Goal: Task Accomplishment & Management: Use online tool/utility

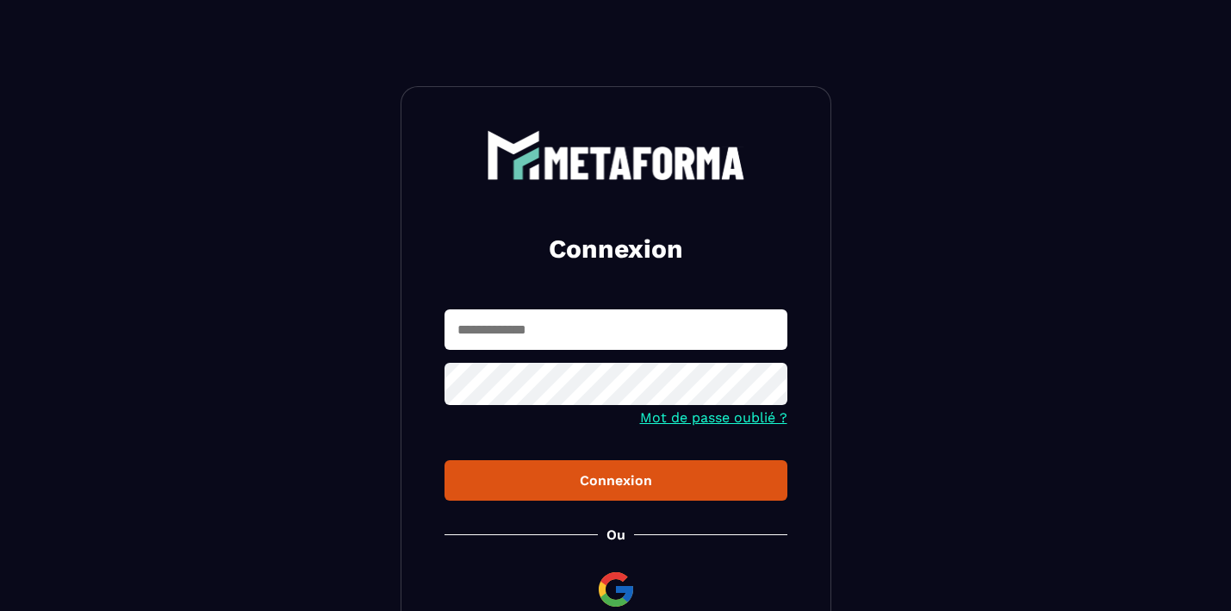
click at [650, 326] on input "text" at bounding box center [616, 329] width 343 height 40
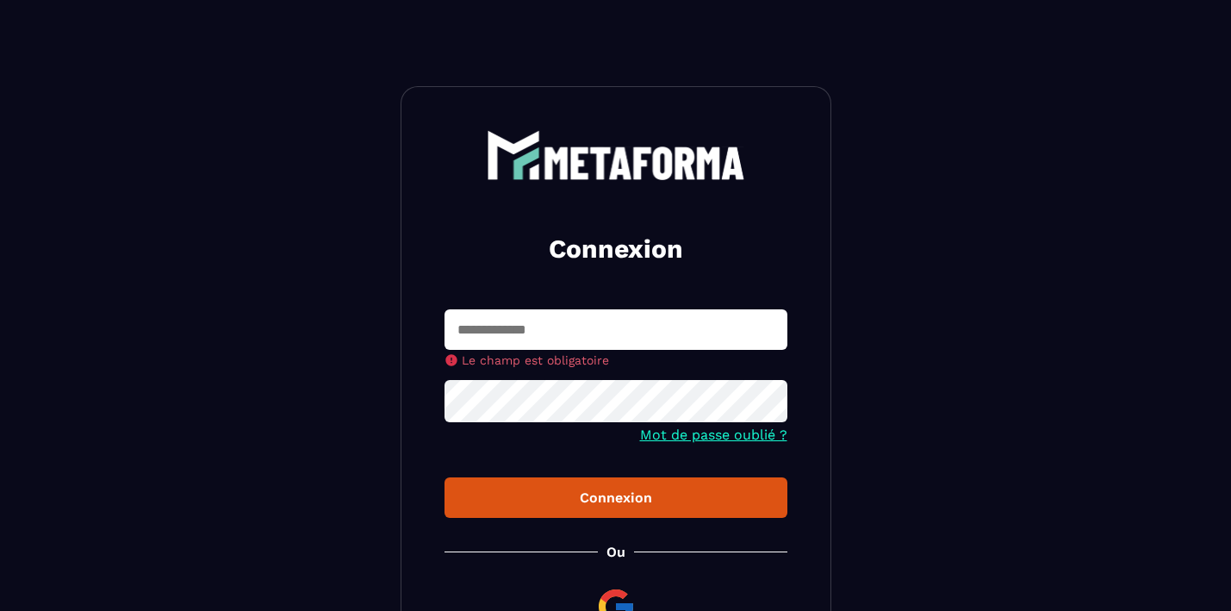
type input "**********"
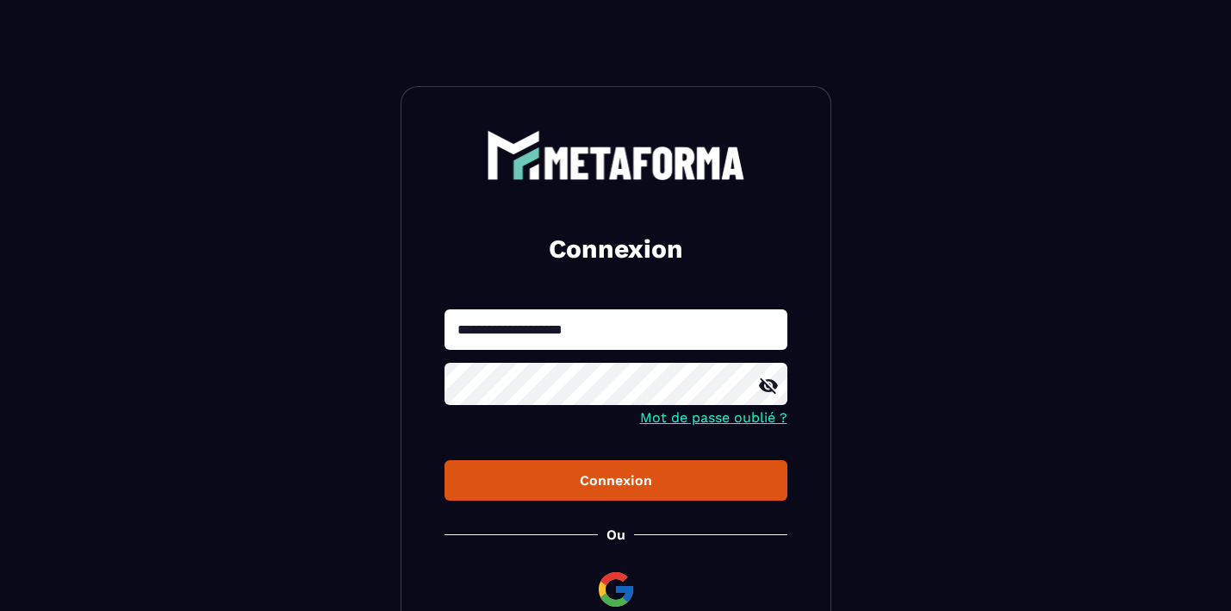
click at [609, 485] on div "Connexion" at bounding box center [615, 480] width 315 height 16
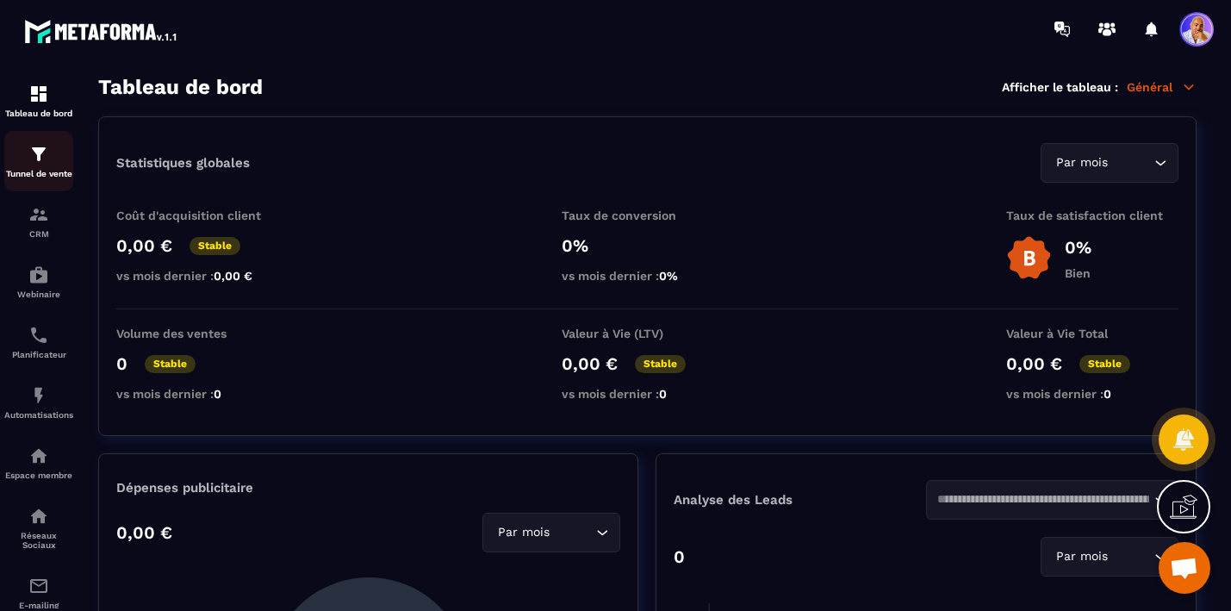
click at [41, 160] on img at bounding box center [38, 154] width 21 height 21
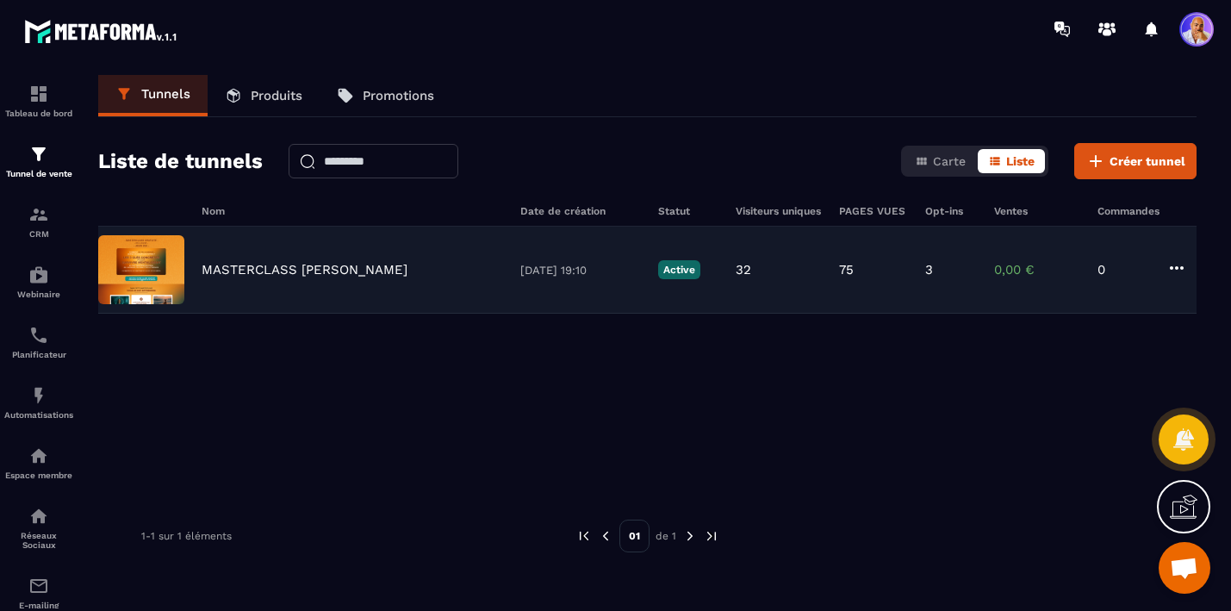
click at [324, 264] on p "MASTERCLASS [PERSON_NAME]" at bounding box center [305, 270] width 206 height 16
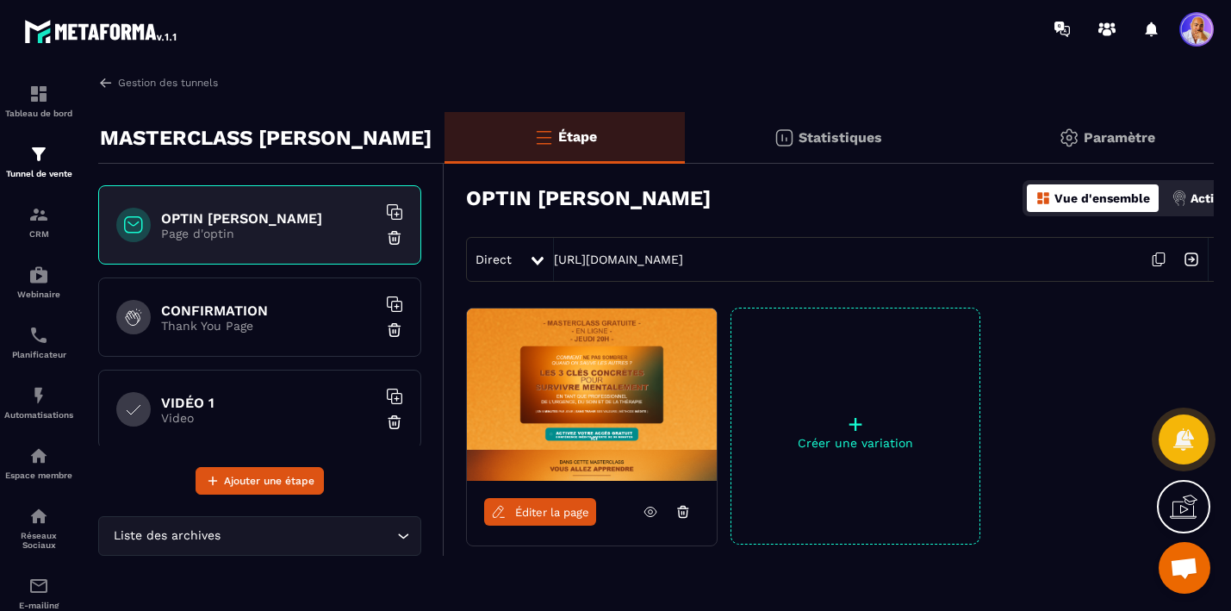
click at [281, 331] on p "Thank You Page" at bounding box center [268, 326] width 215 height 14
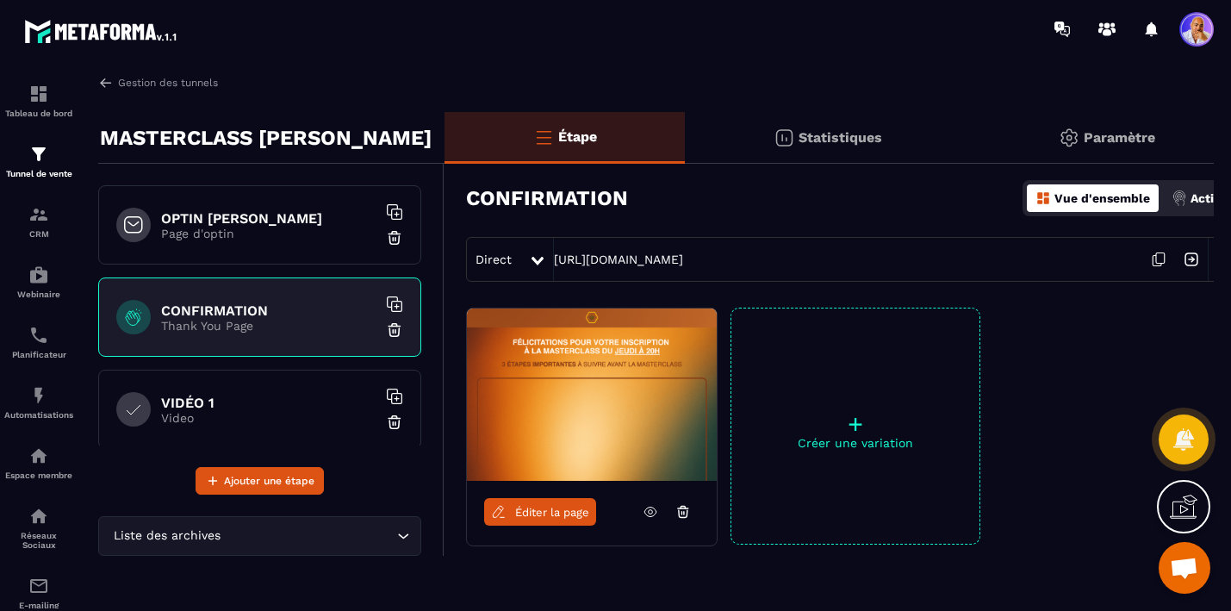
click at [580, 459] on img at bounding box center [592, 394] width 250 height 172
click at [546, 514] on span "Éditer la page" at bounding box center [552, 512] width 74 height 13
